Goal: Information Seeking & Learning: Learn about a topic

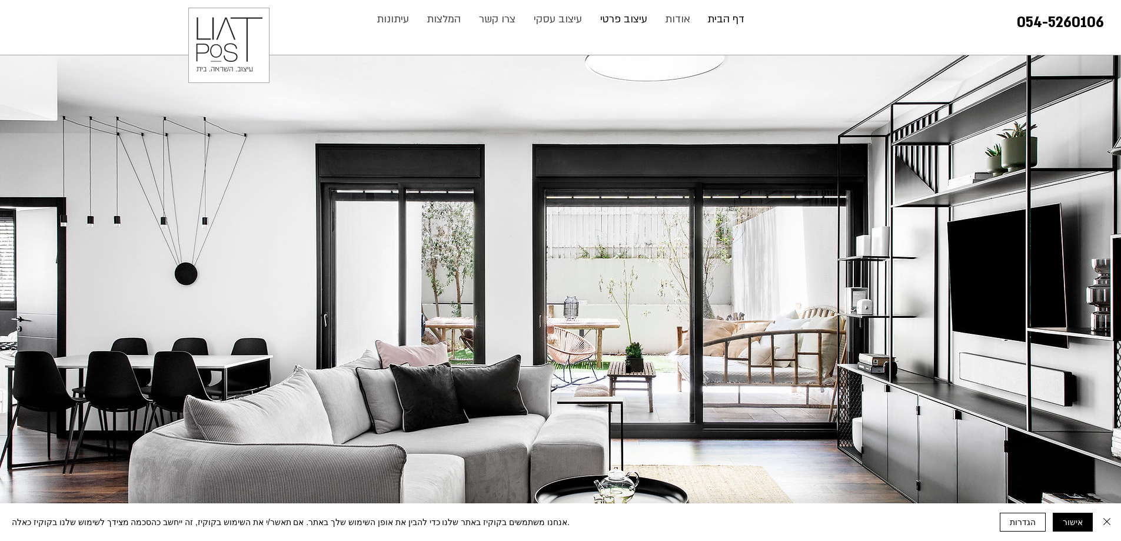
click at [611, 20] on p "עיצוב פרטי" at bounding box center [623, 20] width 59 height 24
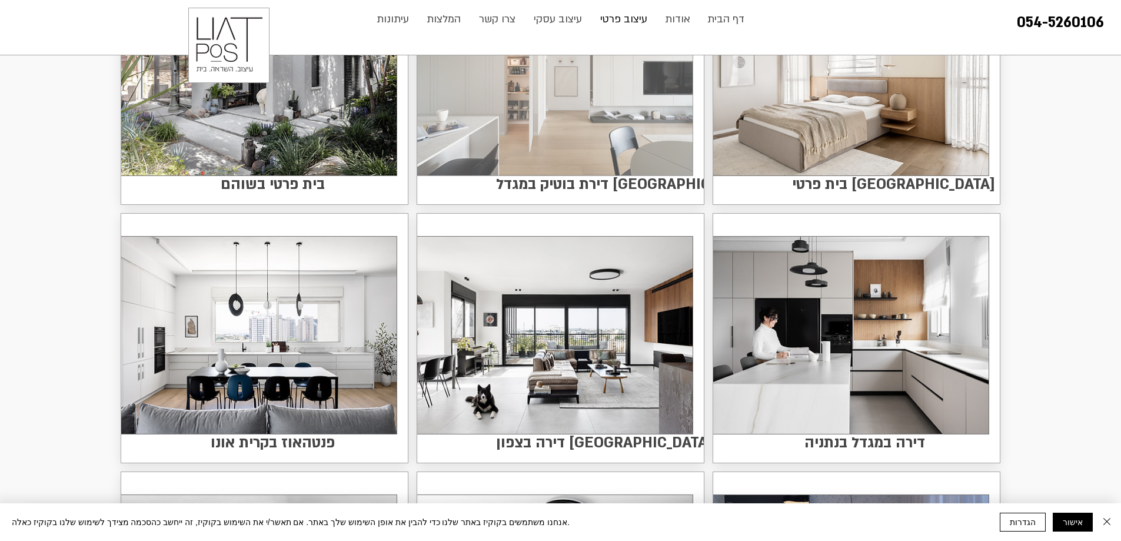
scroll to position [235, 0]
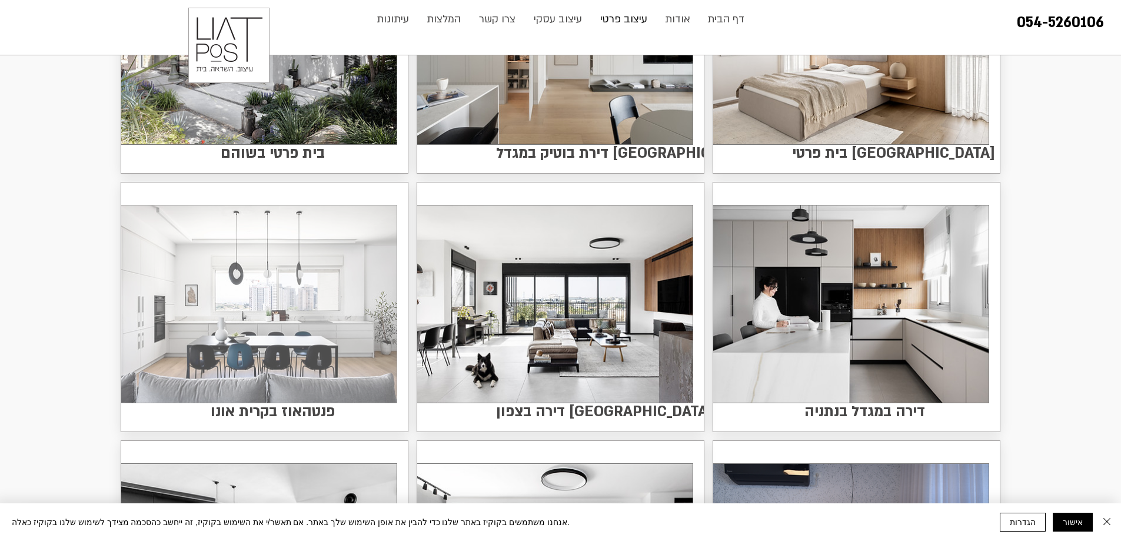
click at [255, 304] on img at bounding box center [258, 303] width 275 height 197
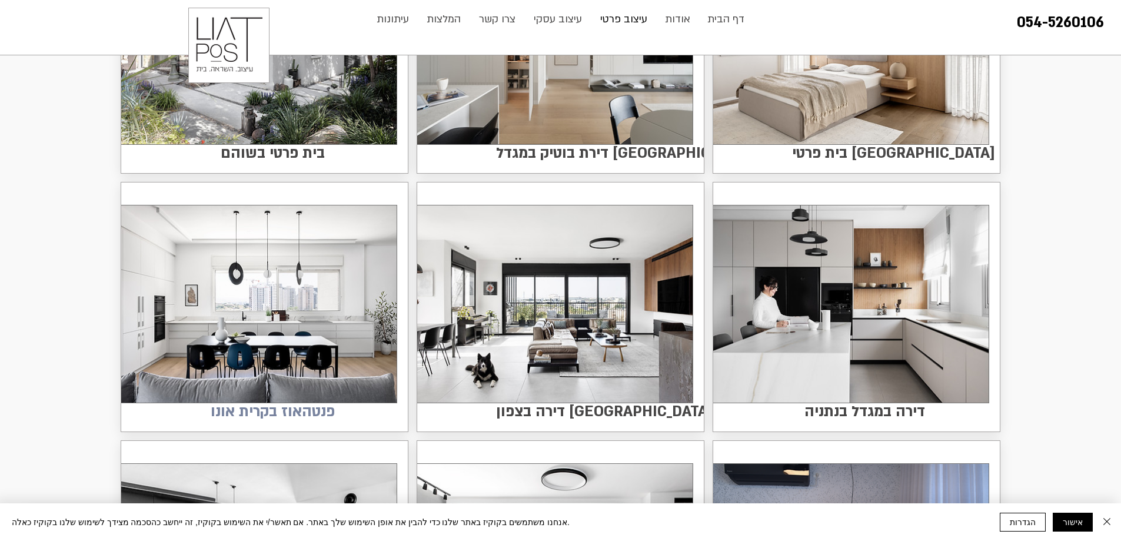
click at [270, 407] on span "פנטהאוז בקרית אונו" at bounding box center [273, 411] width 124 height 23
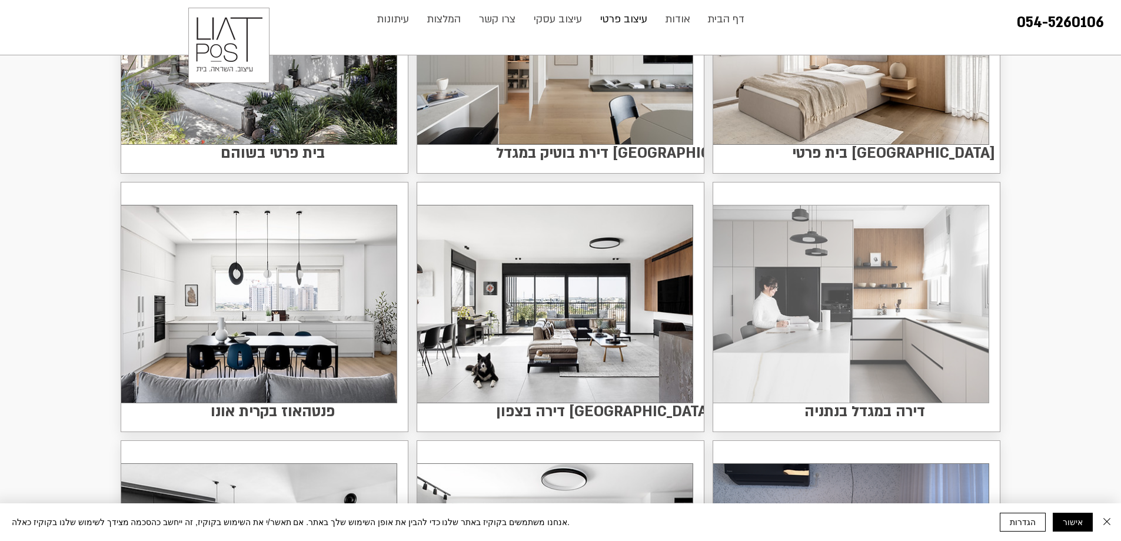
click at [834, 304] on img at bounding box center [850, 303] width 275 height 197
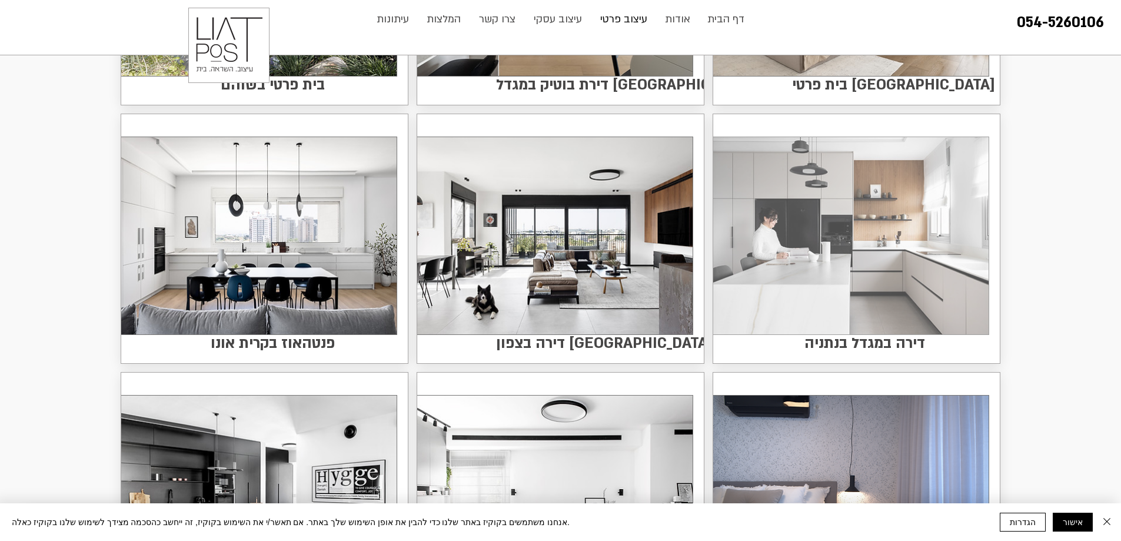
scroll to position [471, 0]
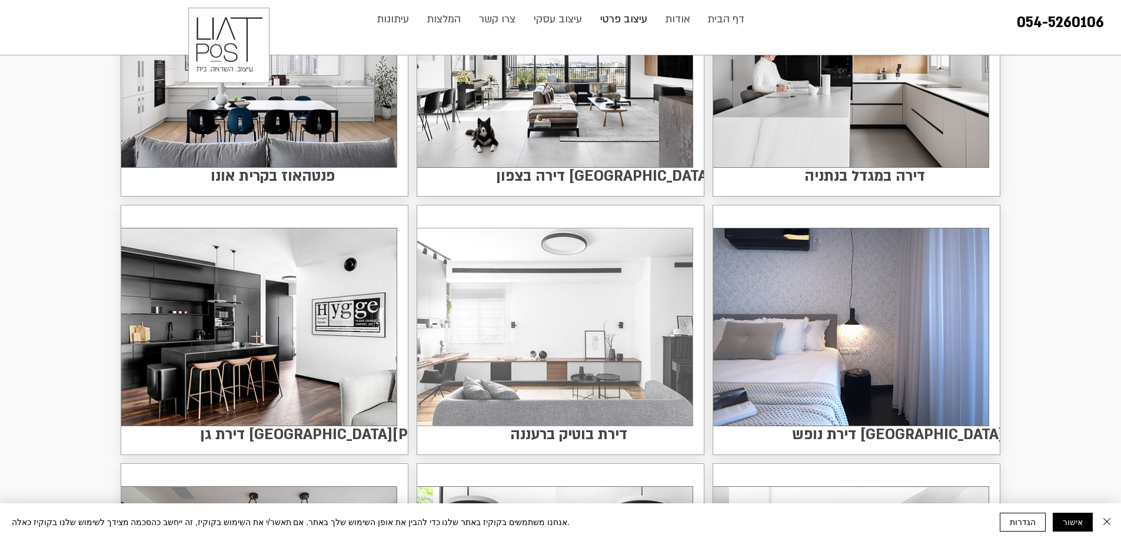
click at [568, 337] on img at bounding box center [554, 326] width 275 height 197
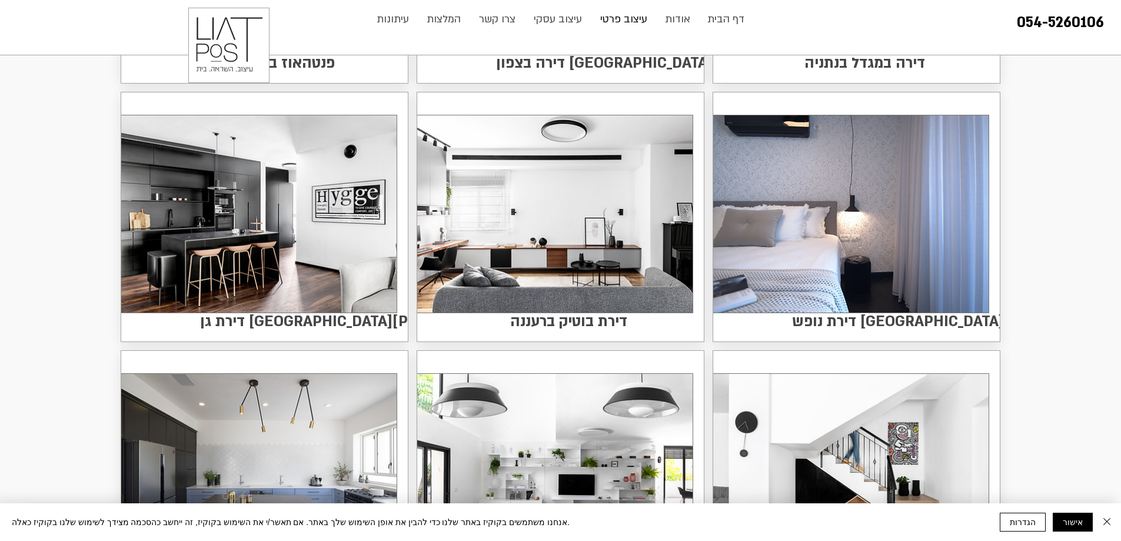
scroll to position [588, 0]
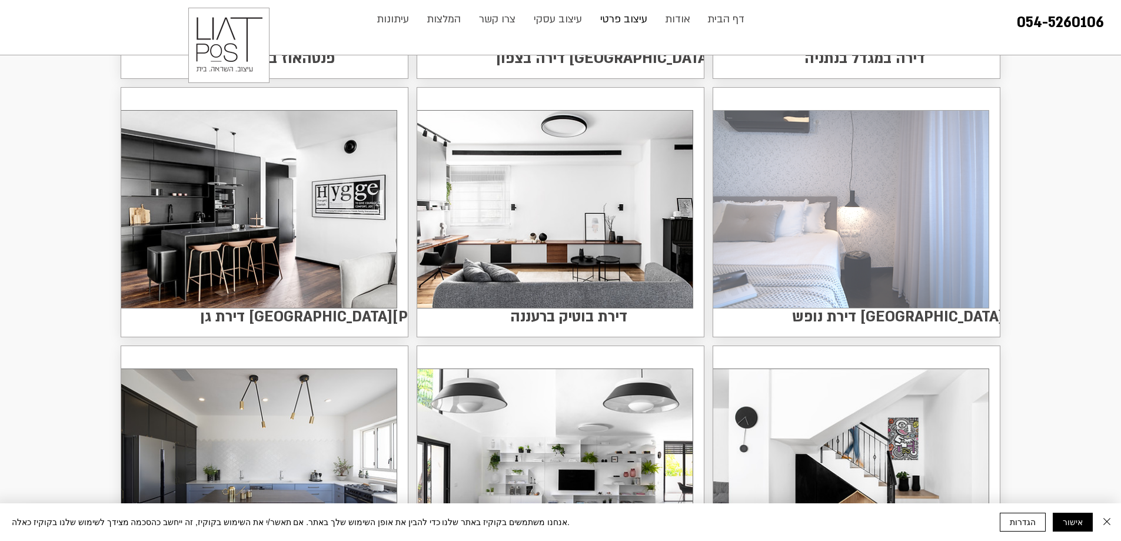
click at [743, 210] on img at bounding box center [850, 209] width 275 height 197
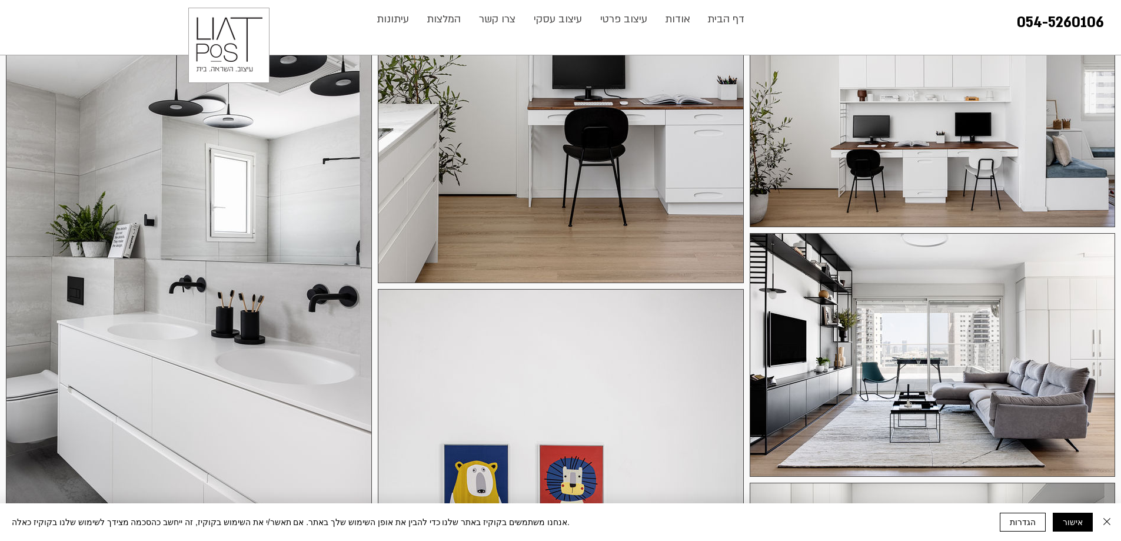
scroll to position [530, 0]
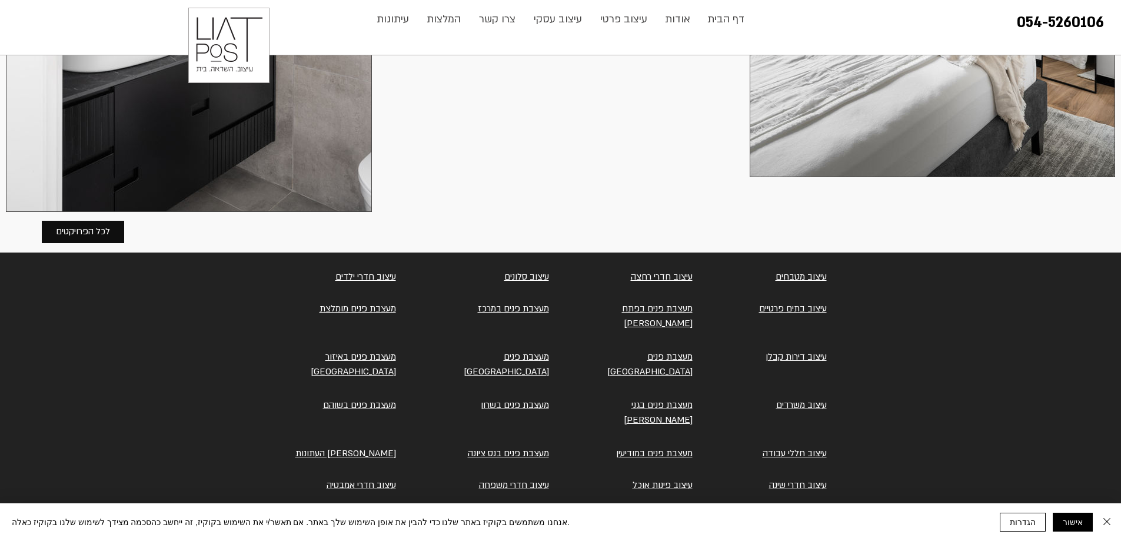
scroll to position [3295, 0]
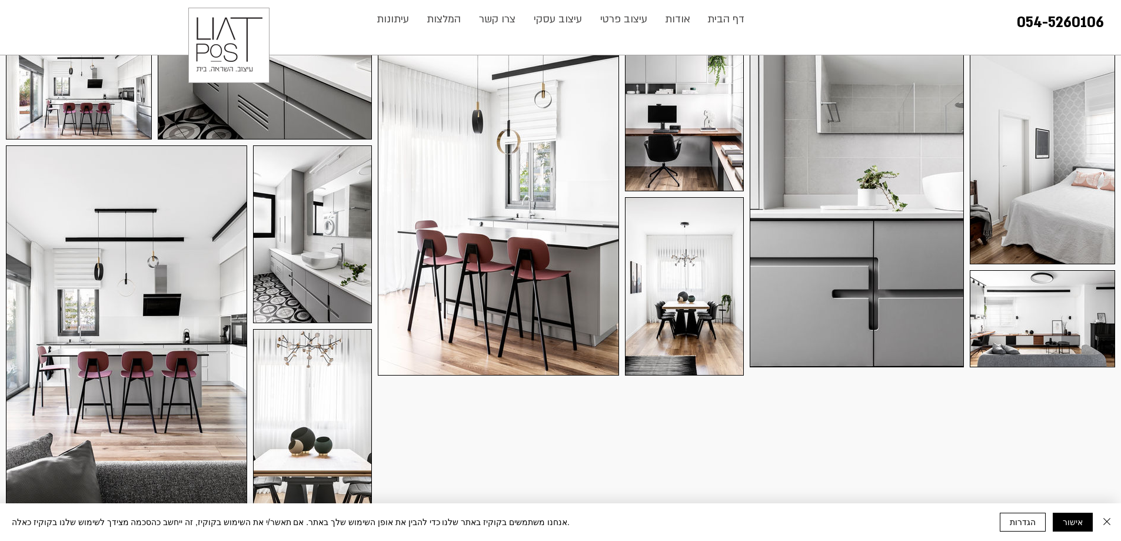
scroll to position [895, 0]
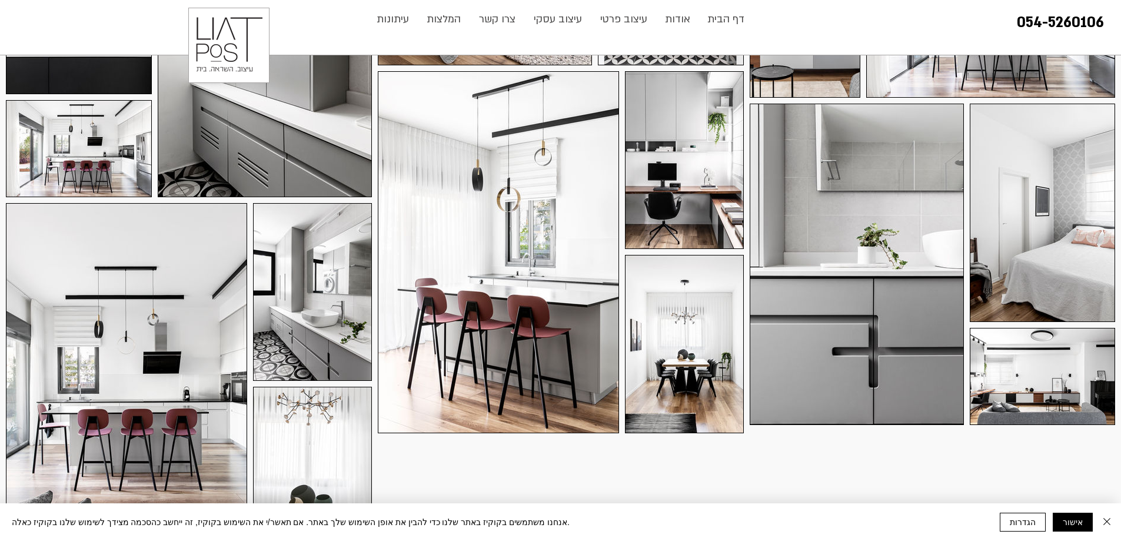
click at [868, 232] on div at bounding box center [857, 264] width 214 height 321
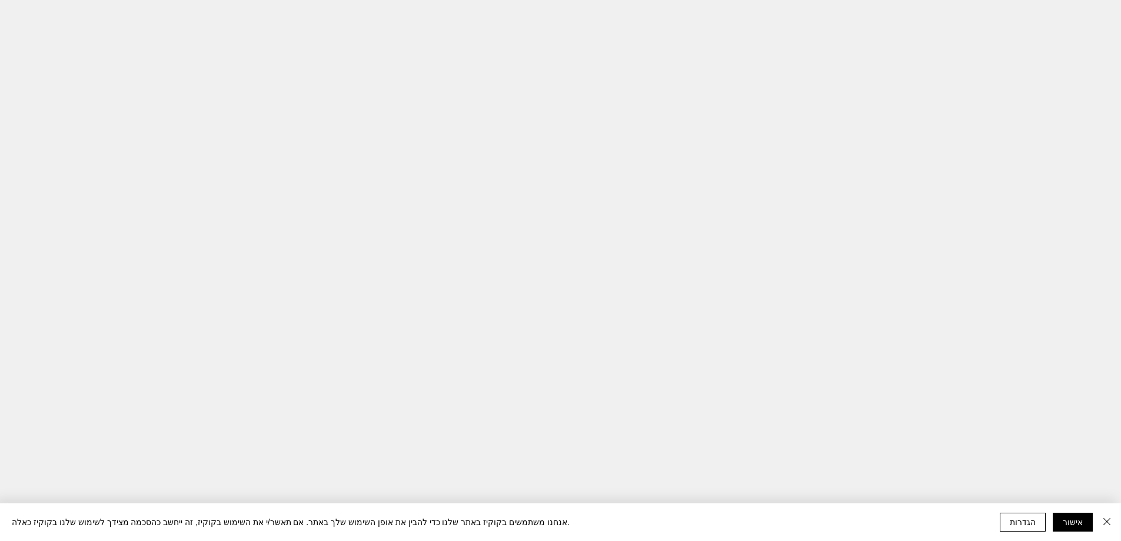
scroll to position [0, 0]
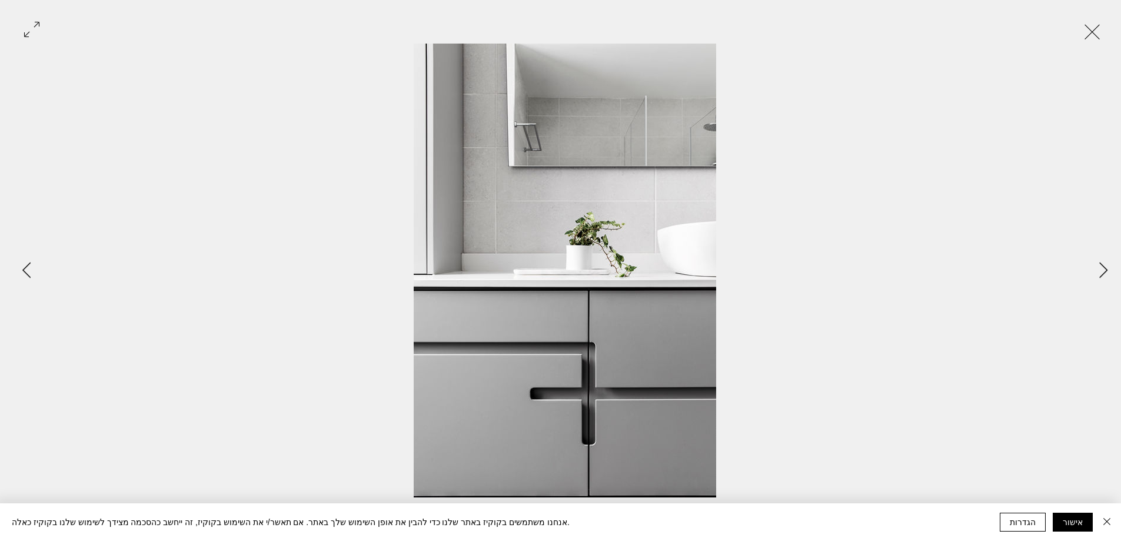
click at [1091, 36] on button "Exit expand mode" at bounding box center [1092, 31] width 22 height 26
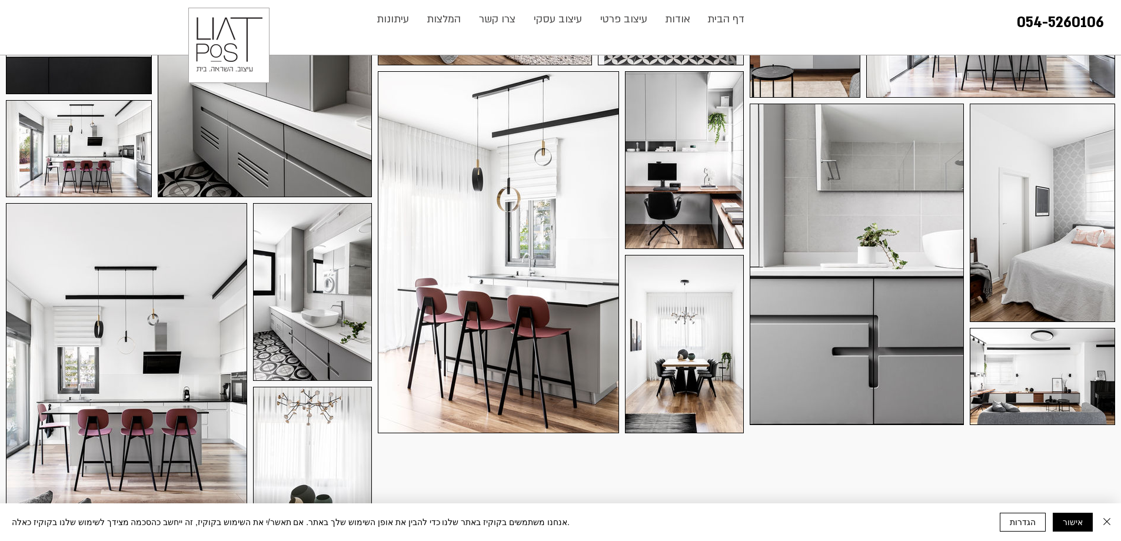
click at [139, 358] on div at bounding box center [126, 384] width 241 height 362
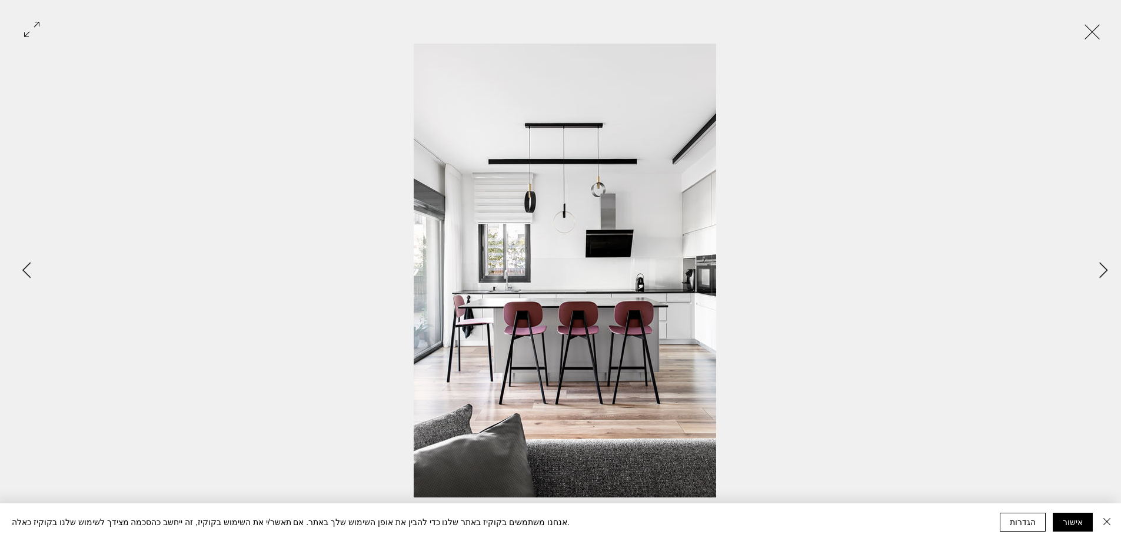
drag, startPoint x: 1090, startPoint y: 24, endPoint x: 949, endPoint y: 16, distance: 142.0
click at [1085, 24] on button "Exit expand mode" at bounding box center [1092, 31] width 22 height 26
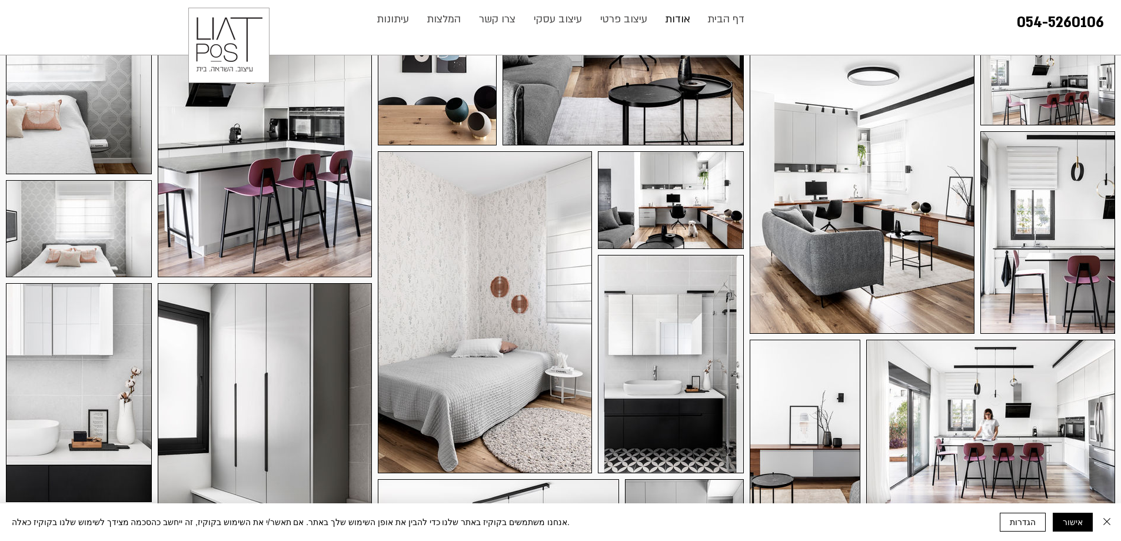
scroll to position [483, 0]
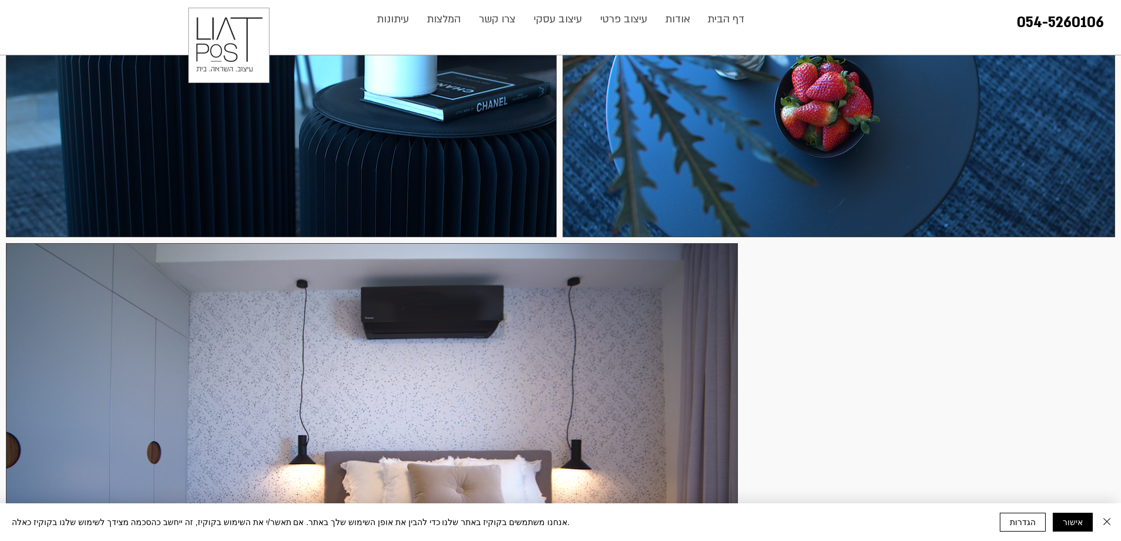
scroll to position [1295, 0]
